Goal: Task Accomplishment & Management: Manage account settings

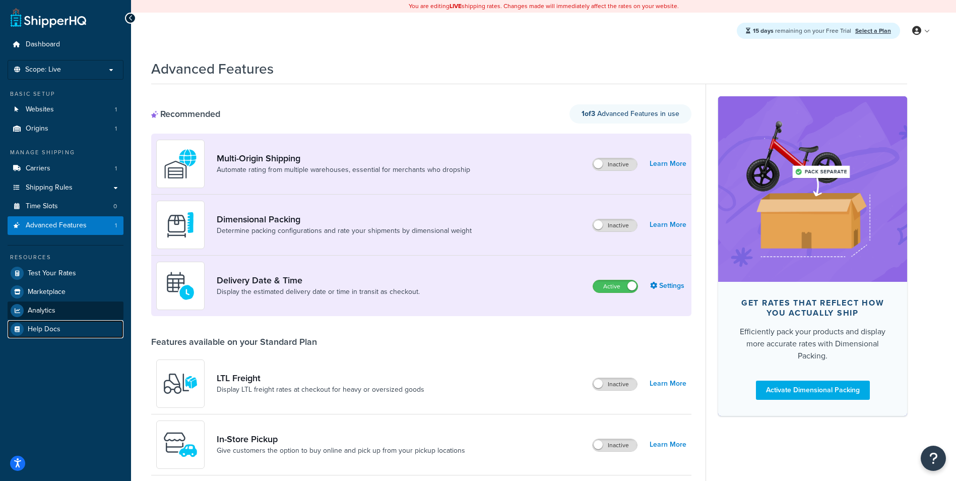
drag, startPoint x: 48, startPoint y: 324, endPoint x: 57, endPoint y: 304, distance: 22.1
click at [668, 296] on div "Delivery Date & Time Display the estimated delivery date or time in transit as …" at bounding box center [421, 285] width 540 height 60
click at [670, 287] on link "Settings" at bounding box center [668, 286] width 36 height 14
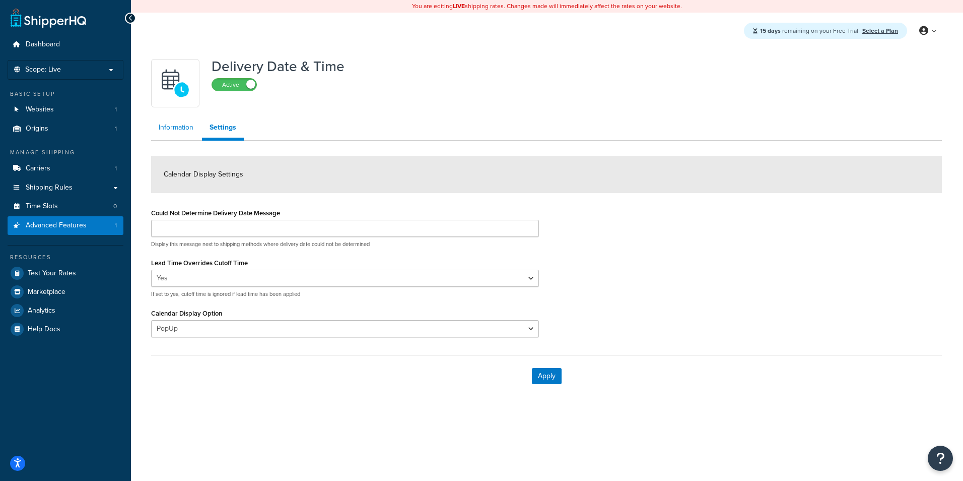
click at [166, 125] on link "Information" at bounding box center [176, 127] width 50 height 20
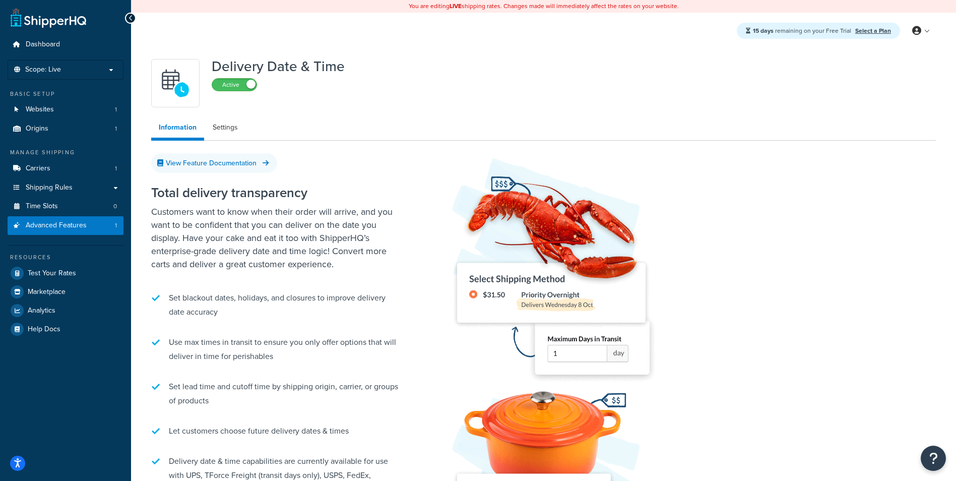
scroll to position [182, 0]
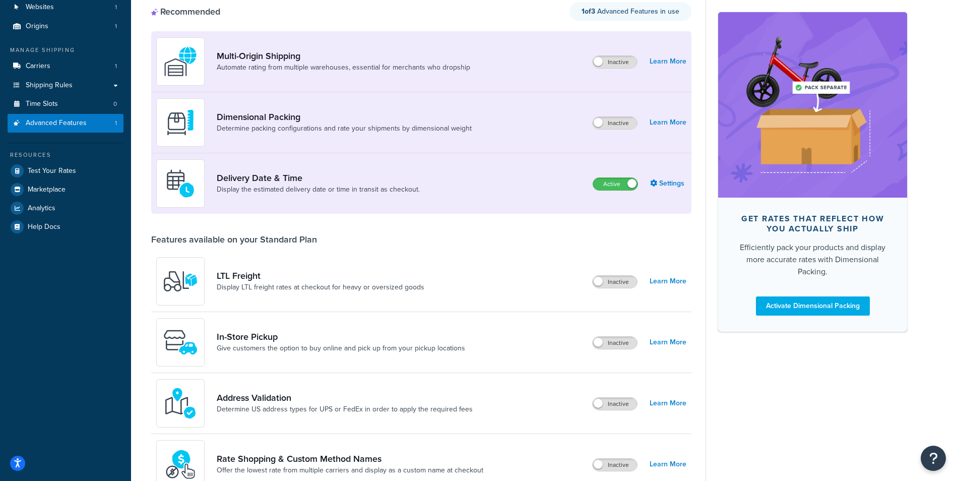
scroll to position [202, 0]
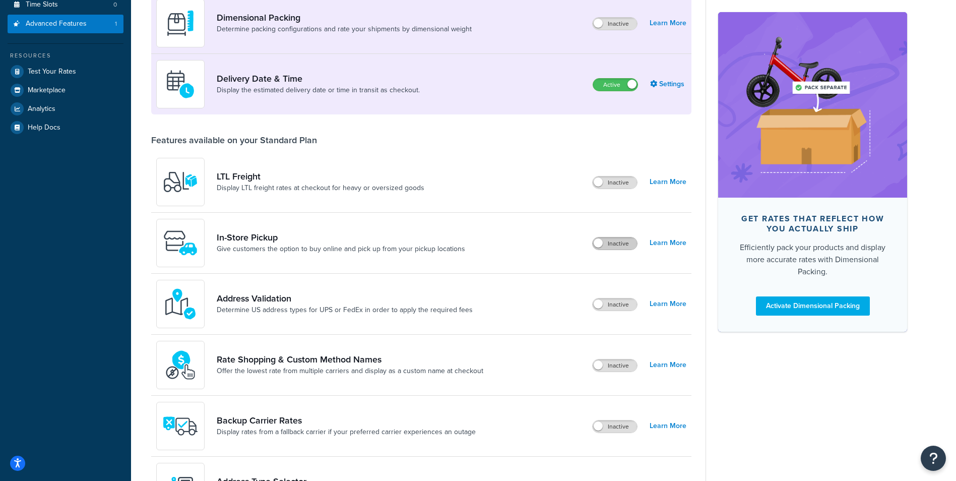
click at [604, 245] on label "Inactive" at bounding box center [615, 243] width 44 height 12
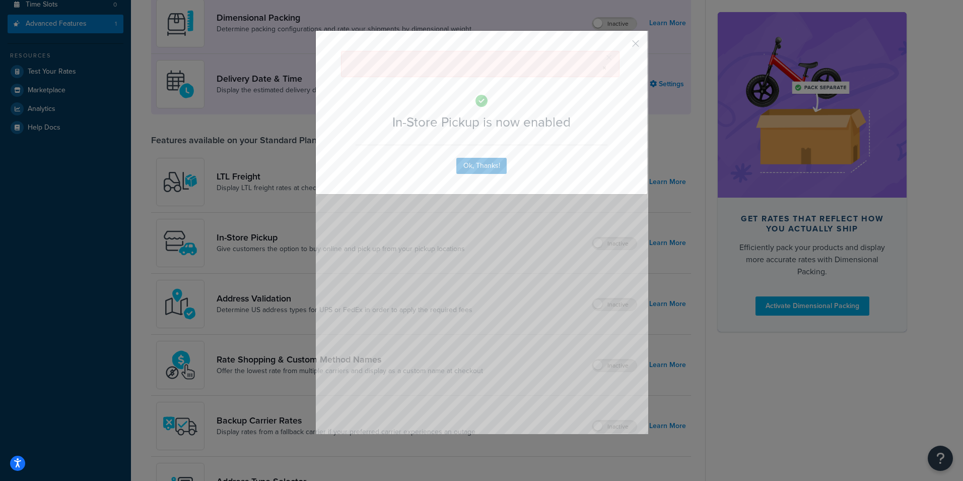
click at [472, 151] on div "× In-Store Pickup is now enabled Ok, Thanks!" at bounding box center [481, 112] width 333 height 164
click at [475, 175] on div "× In-Store Pickup is now enabled Ok, Thanks!" at bounding box center [481, 112] width 333 height 164
click at [478, 170] on button "Ok, Thanks!" at bounding box center [482, 166] width 50 height 16
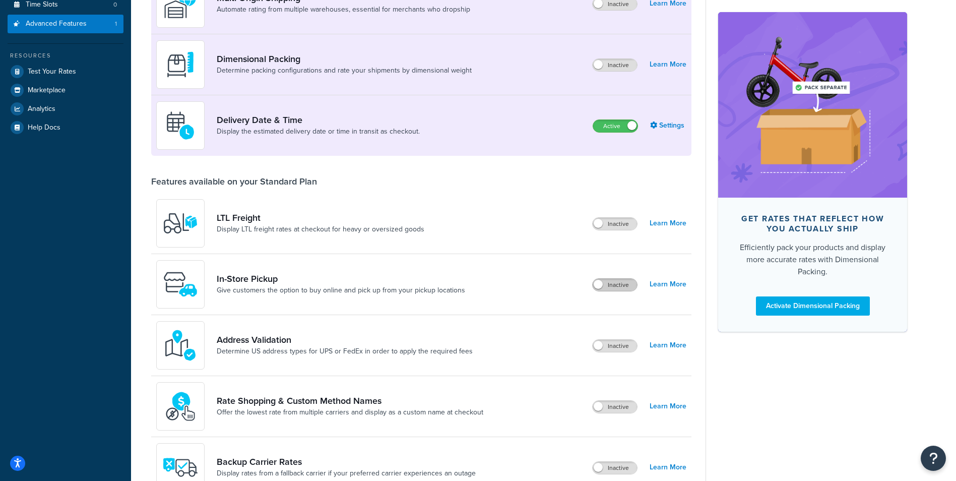
click at [618, 287] on label "Inactive" at bounding box center [615, 285] width 44 height 12
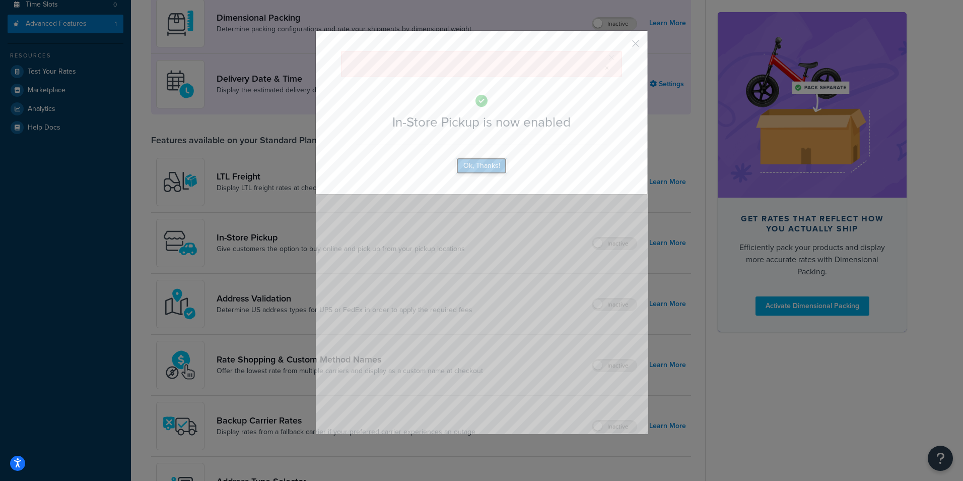
click at [488, 172] on button "Ok, Thanks!" at bounding box center [482, 166] width 50 height 16
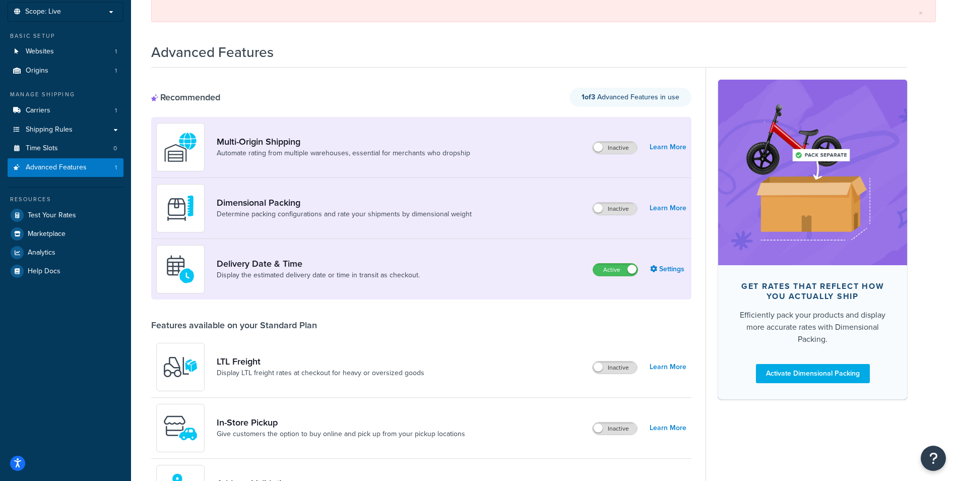
scroll to position [0, 0]
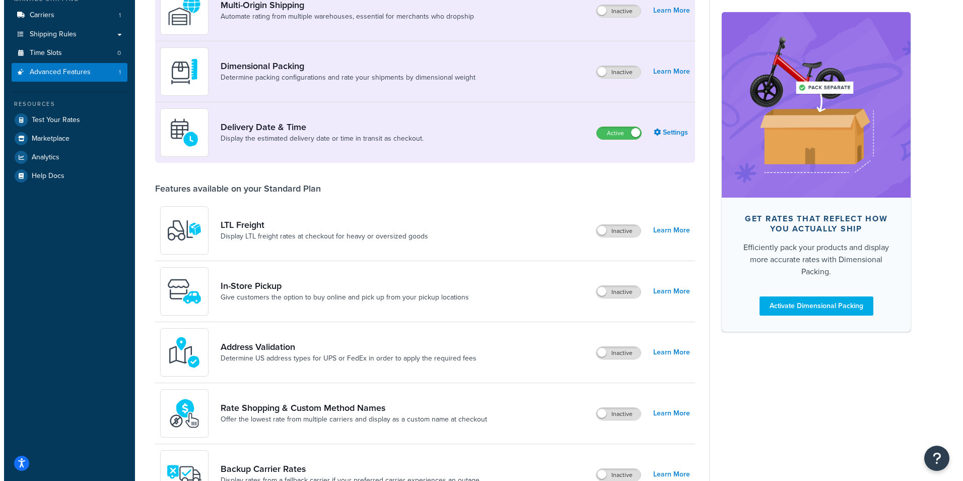
scroll to position [214, 0]
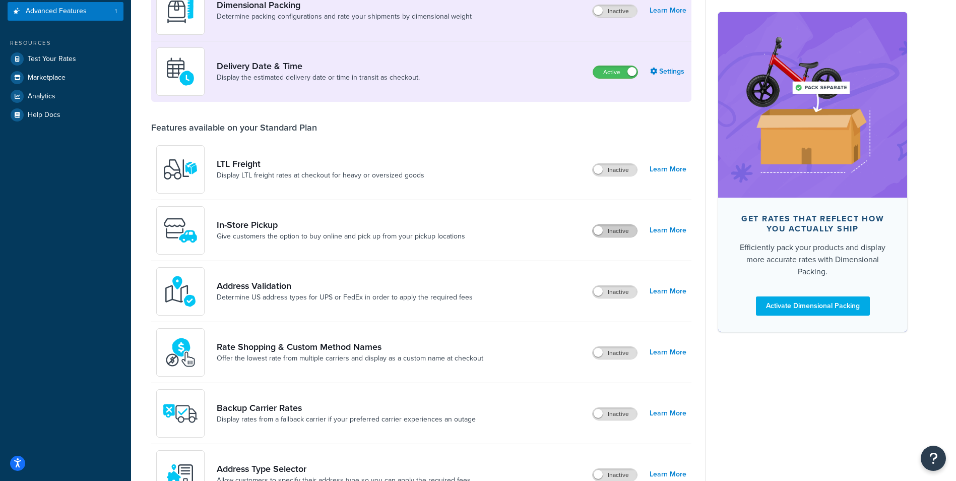
click at [612, 231] on label "Inactive" at bounding box center [615, 231] width 44 height 12
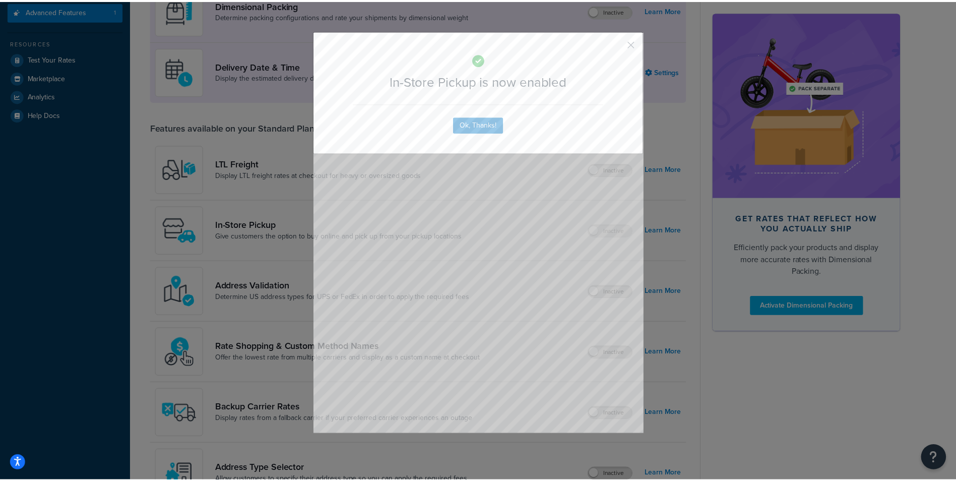
scroll to position [233, 0]
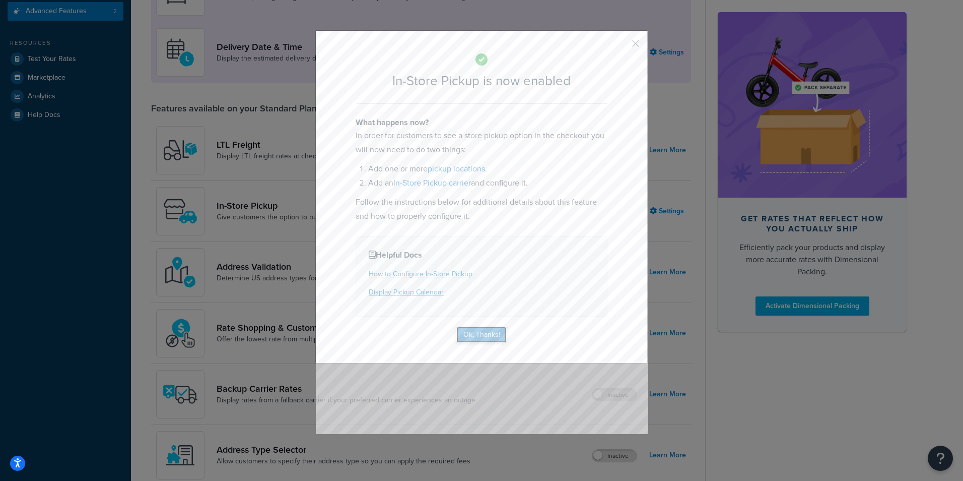
click at [488, 331] on button "Ok, Thanks!" at bounding box center [482, 335] width 50 height 16
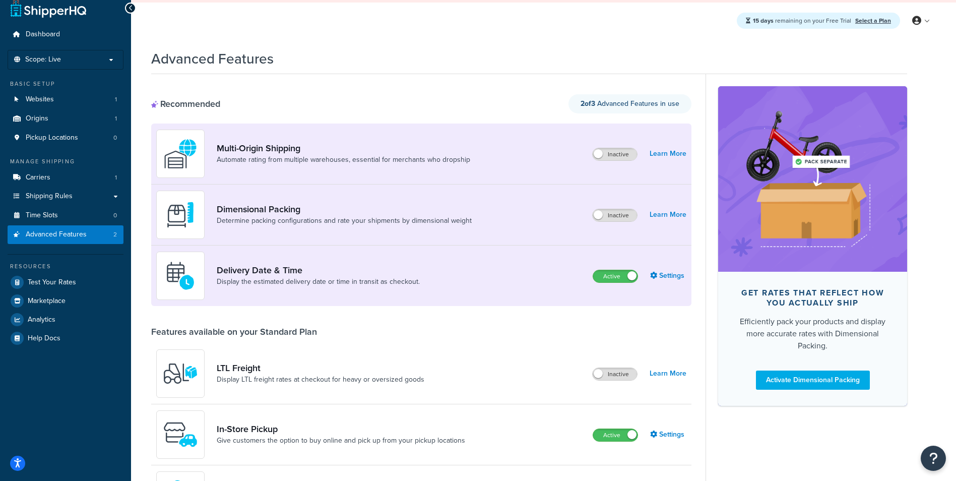
scroll to position [0, 0]
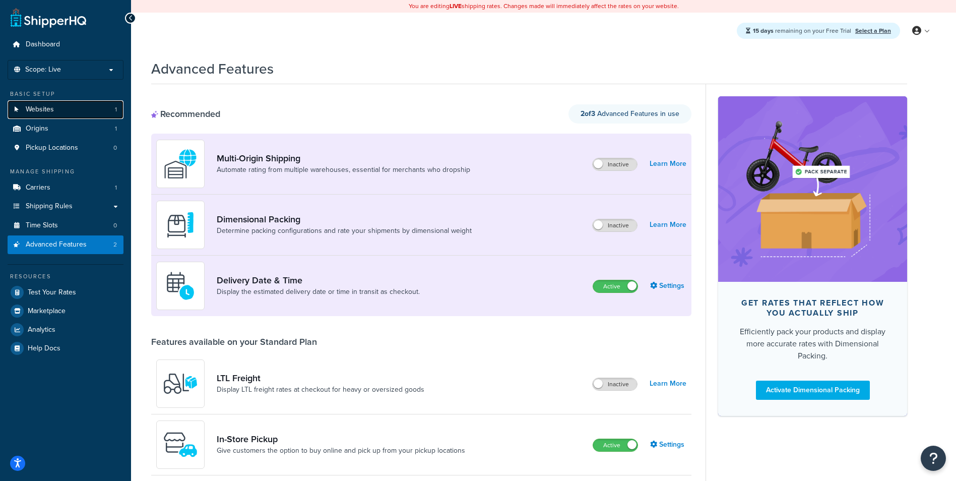
click at [75, 107] on link "Websites 1" at bounding box center [66, 109] width 116 height 19
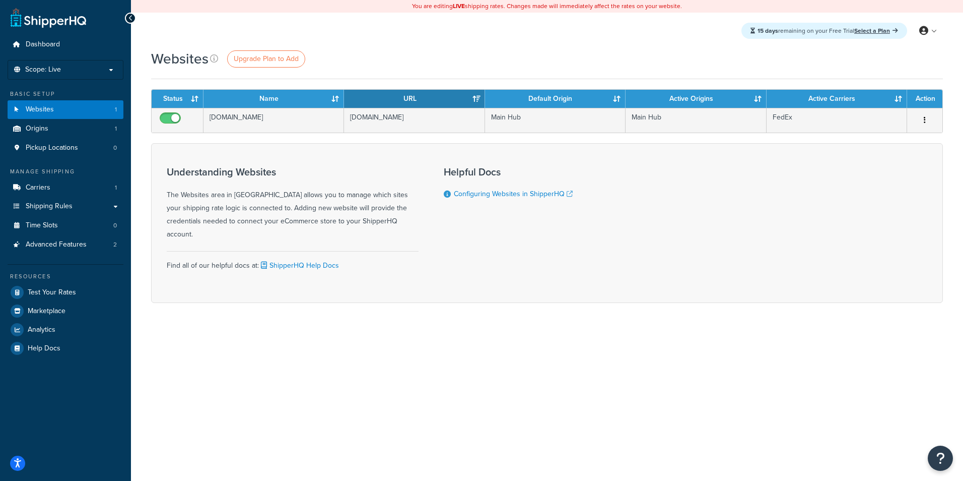
click at [351, 332] on div "You are editing LIVE shipping rates. Changes made will immediately affect the r…" at bounding box center [547, 240] width 832 height 481
click at [73, 128] on link "Origins 1" at bounding box center [66, 128] width 116 height 19
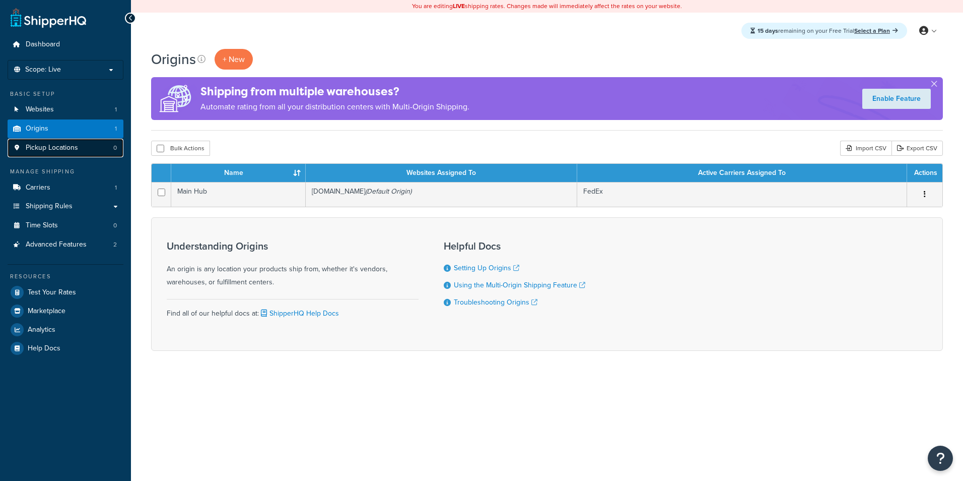
drag, startPoint x: 0, startPoint y: 0, endPoint x: 69, endPoint y: 152, distance: 166.9
click at [69, 152] on span "Pickup Locations" at bounding box center [52, 148] width 52 height 9
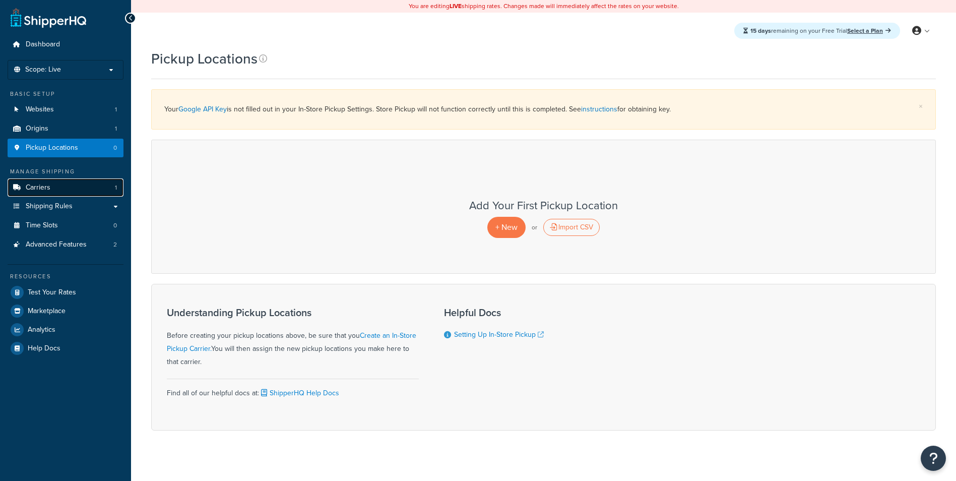
click at [72, 189] on link "Carriers 1" at bounding box center [66, 187] width 116 height 19
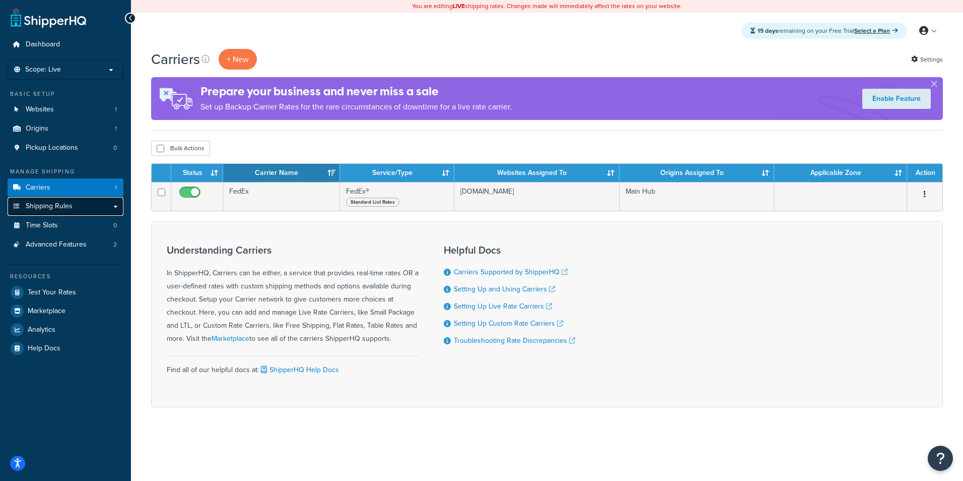
click at [70, 206] on span "Shipping Rules" at bounding box center [49, 206] width 47 height 9
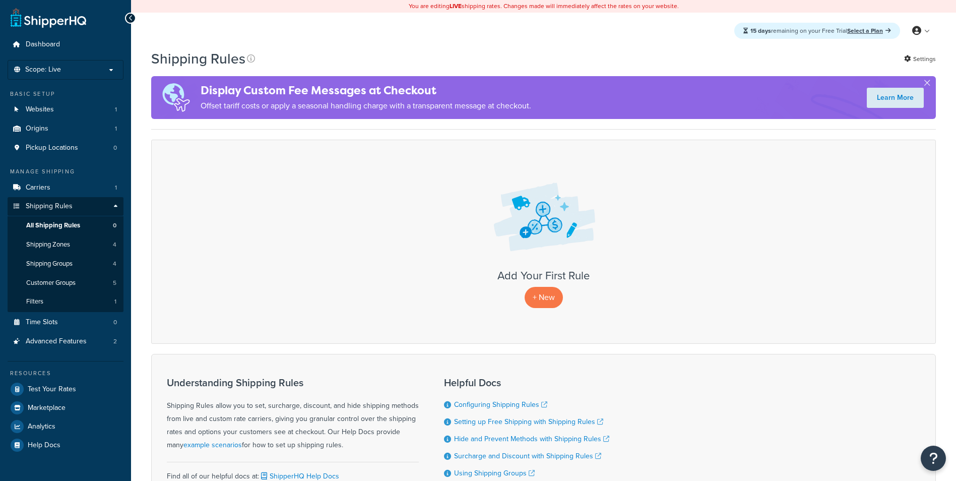
click at [61, 214] on link "Shipping Rules" at bounding box center [66, 206] width 116 height 19
click at [61, 207] on span "Shipping Rules" at bounding box center [49, 206] width 47 height 9
click at [48, 323] on span "Time Slots" at bounding box center [42, 322] width 32 height 9
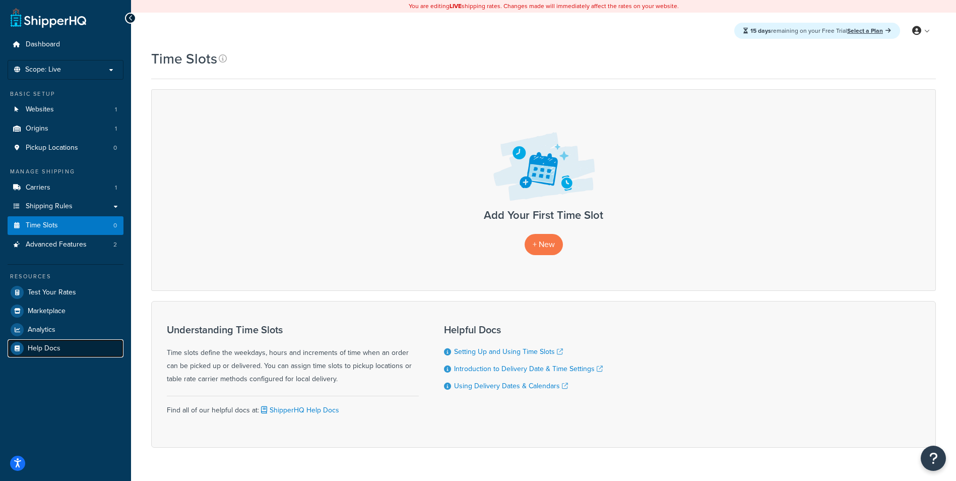
click at [70, 346] on link "Help Docs" at bounding box center [66, 348] width 116 height 18
click at [49, 241] on span "Advanced Features" at bounding box center [56, 244] width 61 height 9
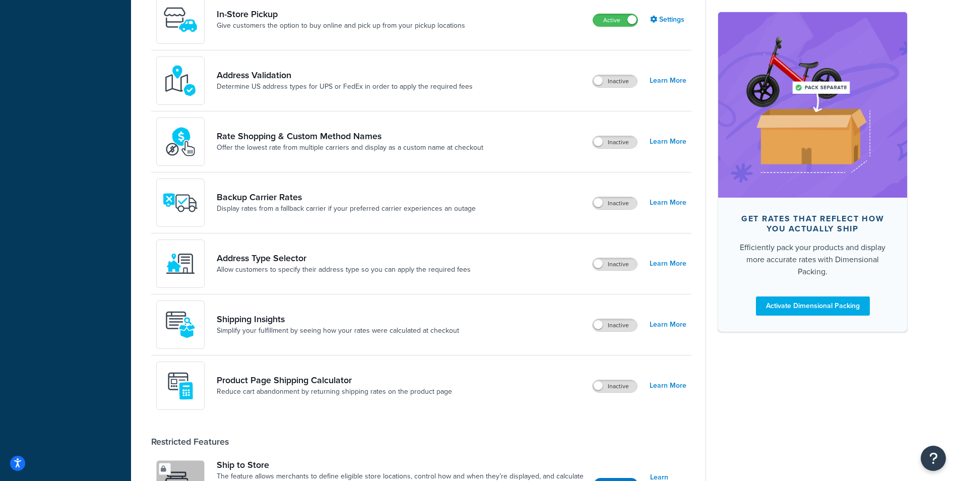
scroll to position [443, 0]
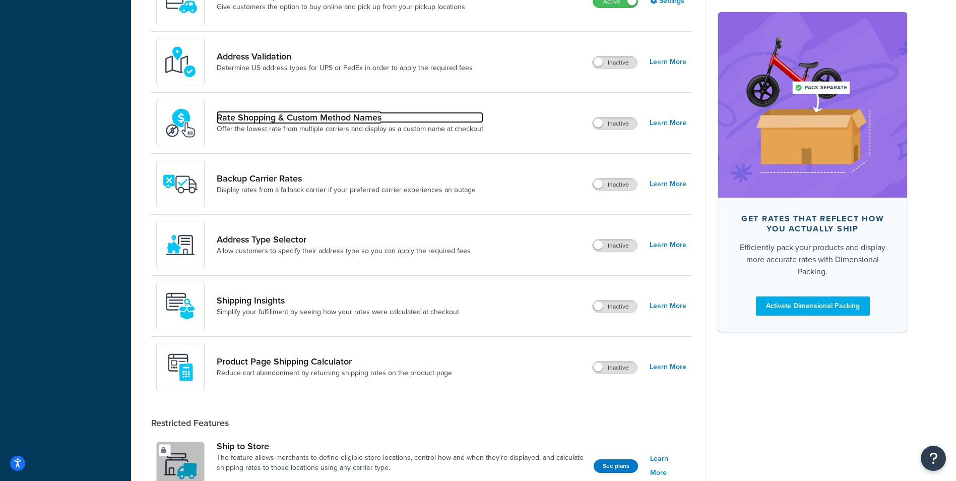
click at [430, 118] on link "Rate Shopping & Custom Method Names" at bounding box center [350, 117] width 267 height 11
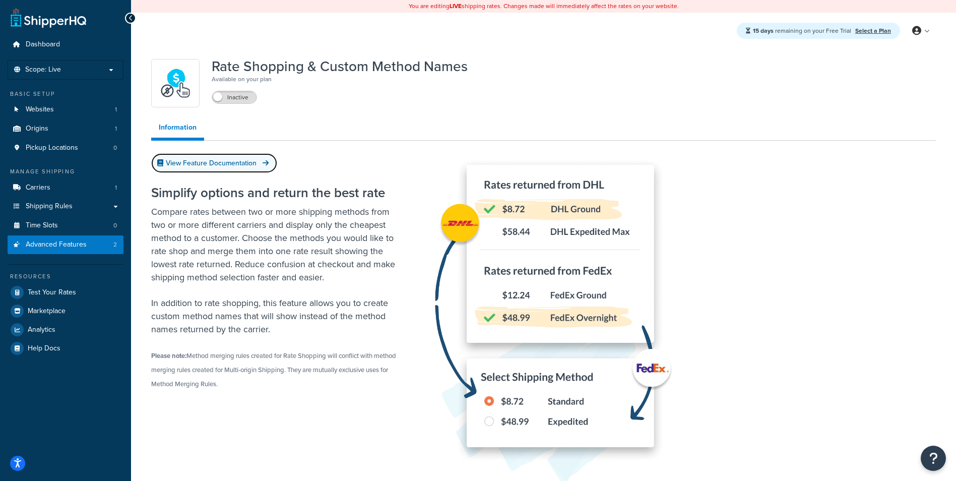
click at [220, 158] on link "View Feature Documentation" at bounding box center [214, 163] width 126 height 20
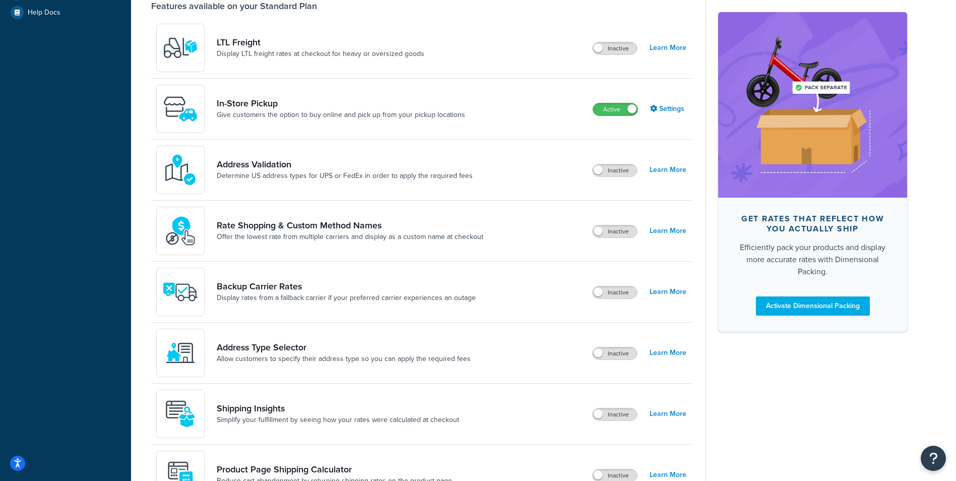
scroll to position [292, 0]
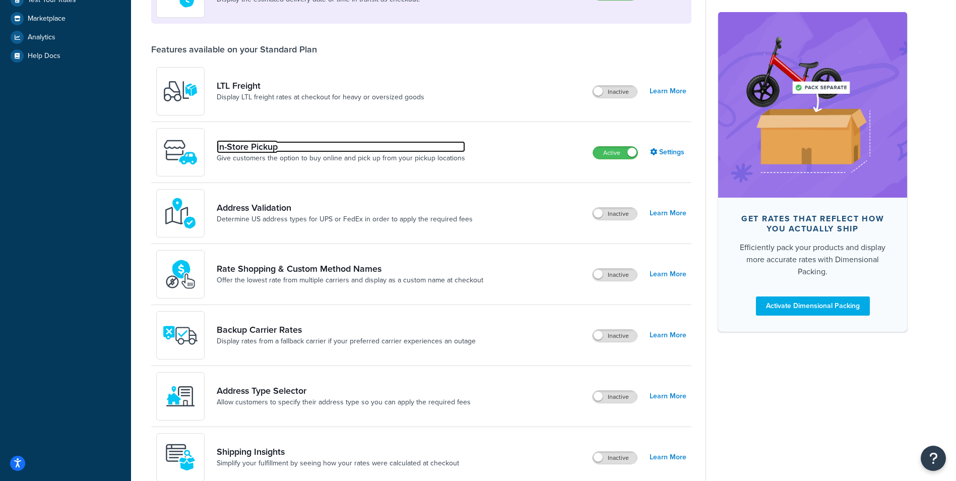
click at [248, 149] on link "In-Store Pickup" at bounding box center [341, 146] width 248 height 11
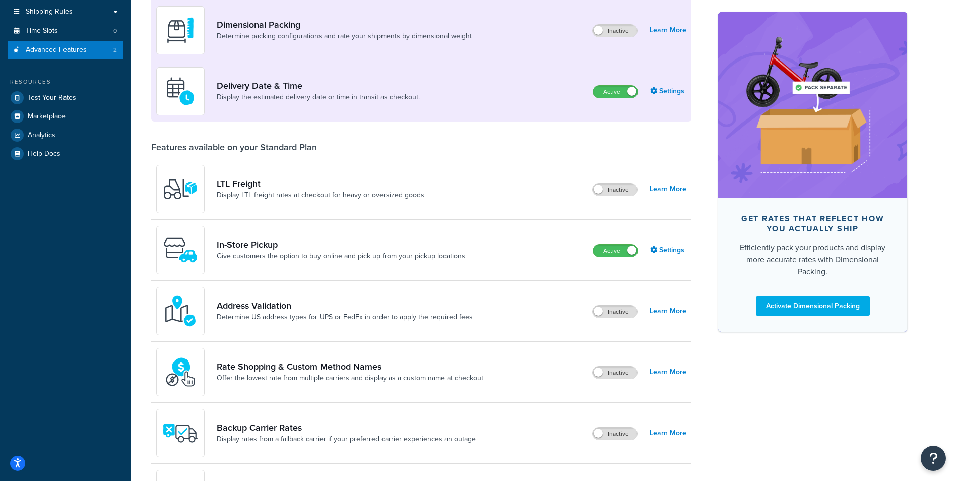
scroll to position [202, 0]
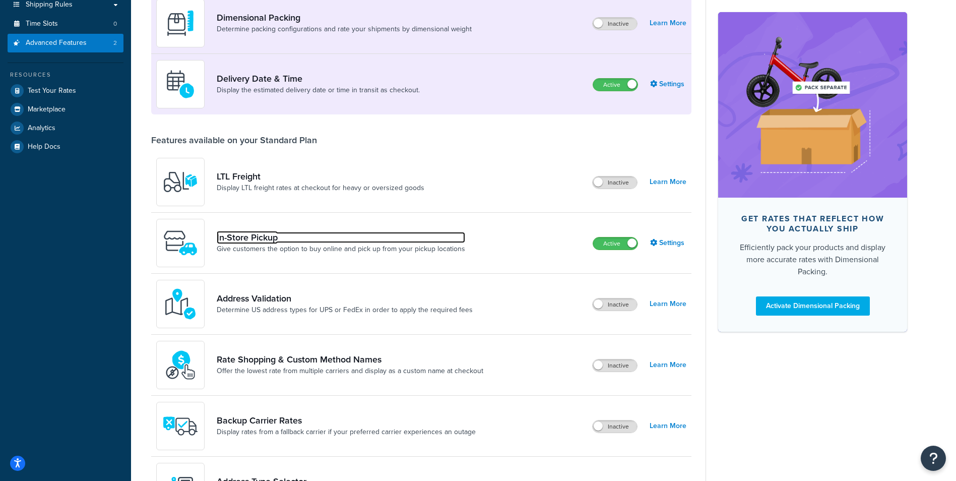
click at [281, 236] on link "In-Store Pickup" at bounding box center [341, 237] width 248 height 11
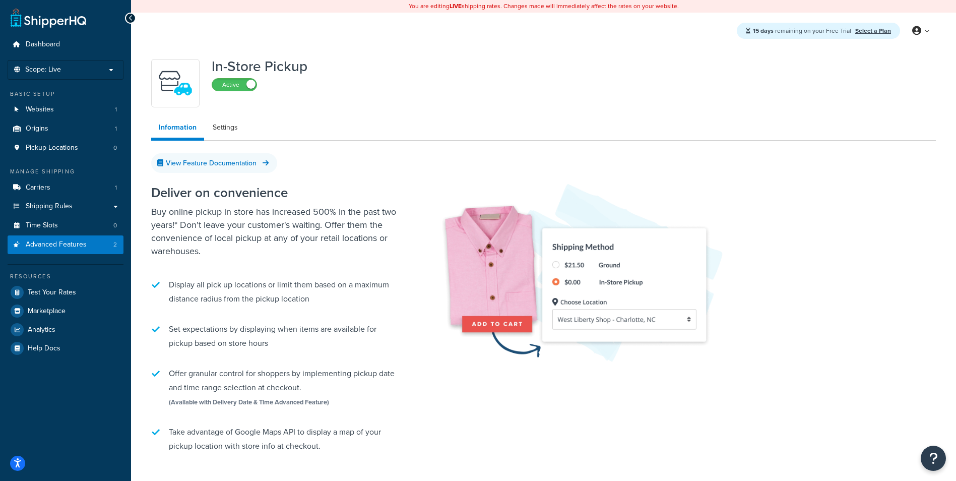
scroll to position [50, 0]
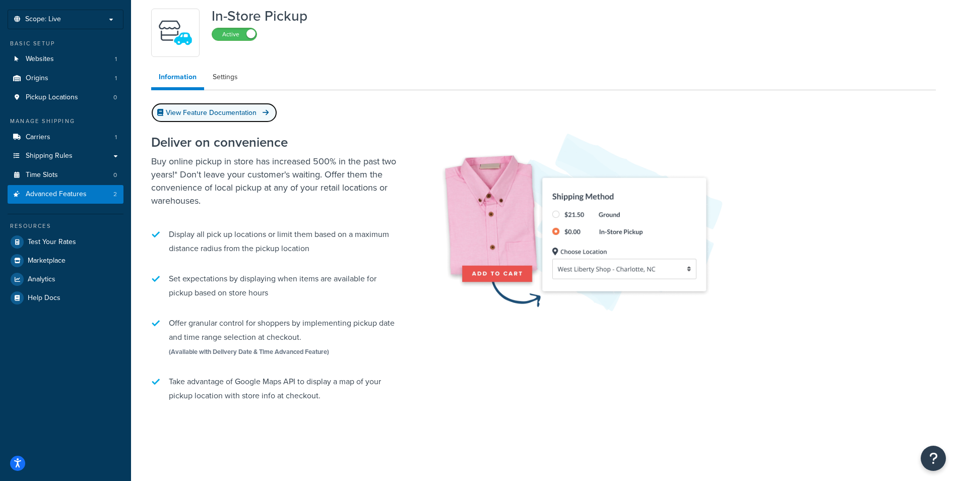
click at [228, 113] on link "View Feature Documentation" at bounding box center [214, 113] width 126 height 20
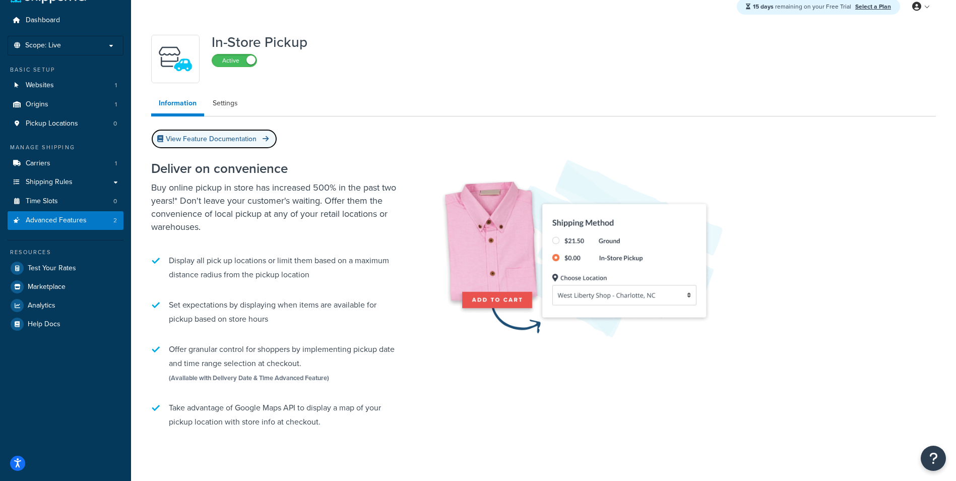
scroll to position [0, 0]
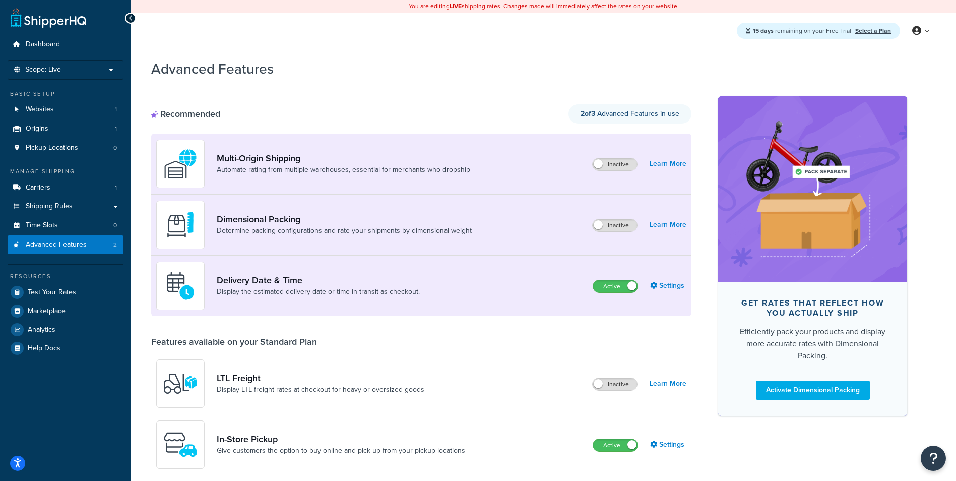
click at [323, 281] on link "Delivery Date & Time" at bounding box center [318, 280] width 203 height 11
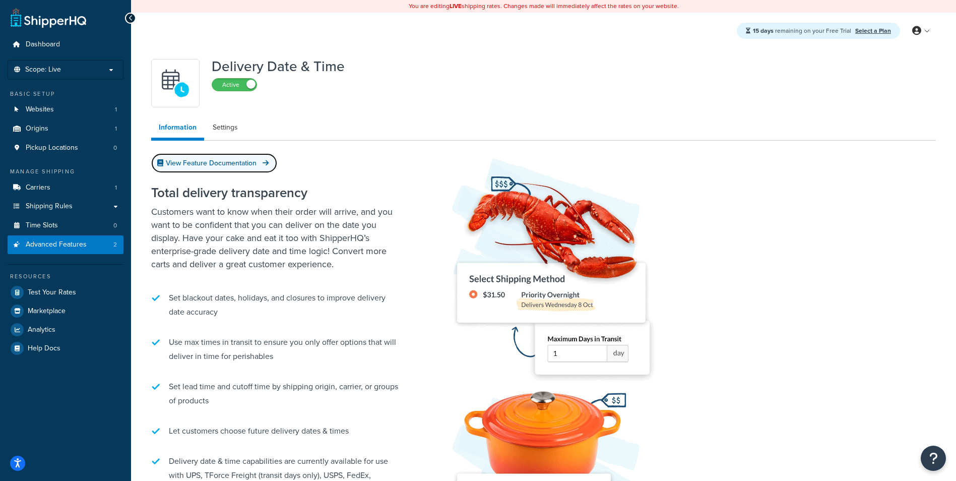
click at [203, 161] on link "View Feature Documentation" at bounding box center [214, 163] width 126 height 20
click at [228, 118] on link "Settings" at bounding box center [225, 127] width 40 height 20
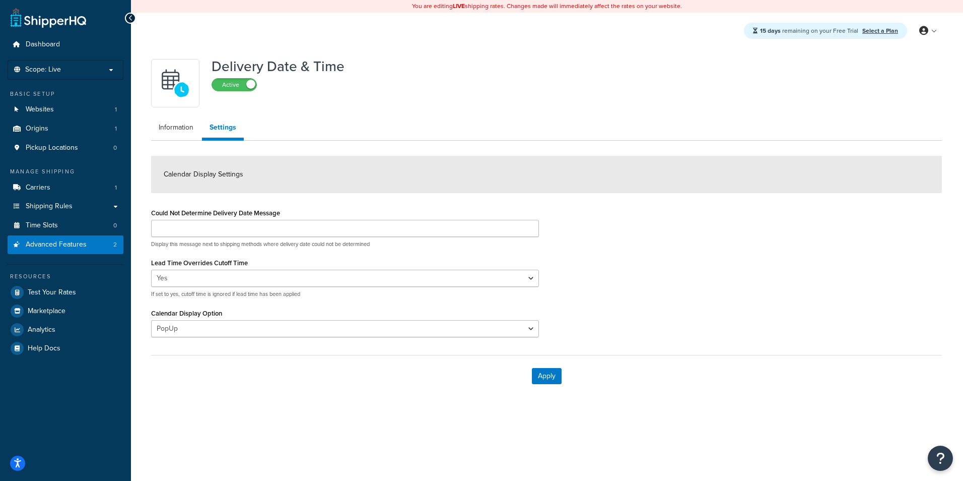
click at [443, 237] on div "Display this message next to shipping methods where delivery date could not be …" at bounding box center [345, 234] width 388 height 28
click at [445, 231] on input "Could Not Determine Delivery Date Message" at bounding box center [345, 228] width 388 height 17
click at [441, 275] on select "Yes No" at bounding box center [345, 278] width 388 height 17
click at [531, 261] on div "Lead Time Overrides Cutoff Time Yes No If set to yes, cutoff time is ignored if…" at bounding box center [345, 276] width 388 height 42
